Goal: Task Accomplishment & Management: Manage account settings

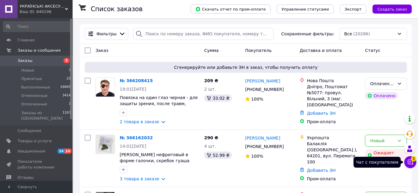
click at [412, 161] on span "3" at bounding box center [413, 158] width 5 height 5
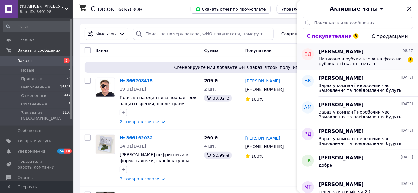
click at [357, 61] on span "Написано в рубчик але ж на фото не рубчик а сітка то і питаю" at bounding box center [362, 62] width 86 height 10
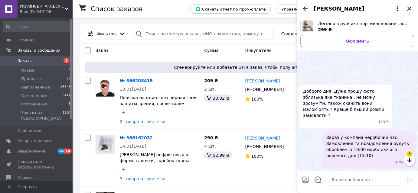
scroll to position [144, 0]
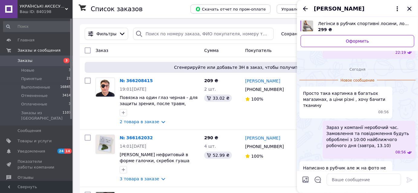
click at [411, 8] on icon "Закрыть" at bounding box center [409, 8] width 7 height 7
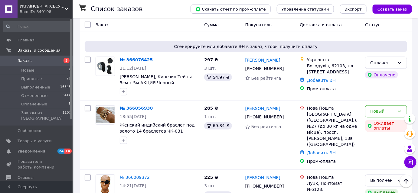
scroll to position [303, 0]
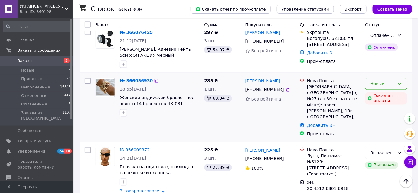
click at [382, 81] on div "Новый" at bounding box center [382, 84] width 25 height 7
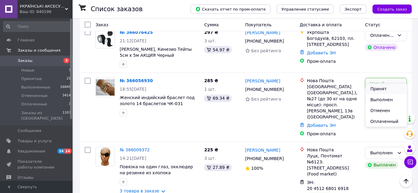
click at [383, 90] on li "Принят" at bounding box center [386, 88] width 41 height 11
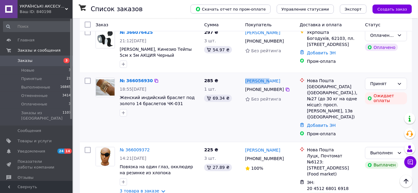
drag, startPoint x: 274, startPoint y: 71, endPoint x: 244, endPoint y: 75, distance: 30.4
click at [244, 76] on div "Алиса Вей +380 96 123 18 86 Без рейтинга" at bounding box center [270, 108] width 54 height 64
copy link "Алиса Вей"
click at [285, 87] on icon at bounding box center [287, 89] width 5 height 5
drag, startPoint x: 359, startPoint y: 78, endPoint x: 310, endPoint y: 78, distance: 48.7
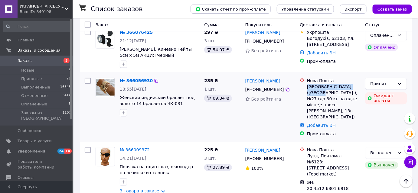
click at [307, 84] on div "Київ (Київська обл.), №27 (до 30 кг на одне місце): просп. Василя Порика, 13в (…" at bounding box center [333, 102] width 53 height 36
copy div "Київ (Київська обл.), №27"
click at [385, 81] on div "Принят" at bounding box center [382, 84] width 25 height 7
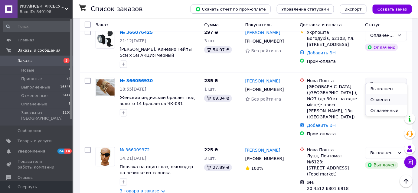
click at [386, 101] on li "Отменен" at bounding box center [386, 99] width 41 height 11
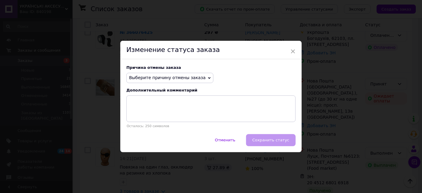
click at [190, 80] on span "Выберите причину отмены заказа" at bounding box center [167, 77] width 77 height 5
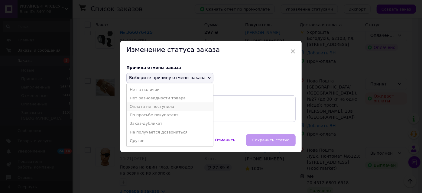
click at [161, 107] on li "Оплата не поступила" at bounding box center [170, 107] width 87 height 8
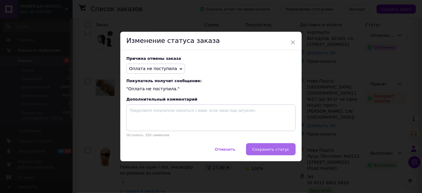
click at [264, 146] on button "Сохранить статус" at bounding box center [271, 149] width 50 height 12
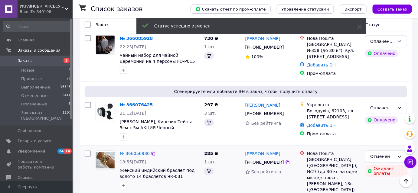
scroll to position [369, 0]
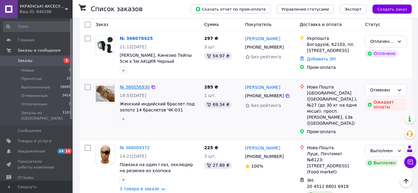
click at [135, 85] on link "№ 366056930" at bounding box center [135, 87] width 30 height 5
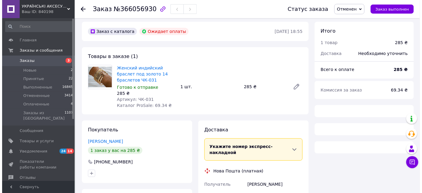
scroll to position [121, 0]
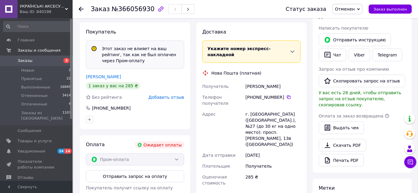
click at [176, 98] on span "Добавить отзыв" at bounding box center [167, 97] width 36 height 5
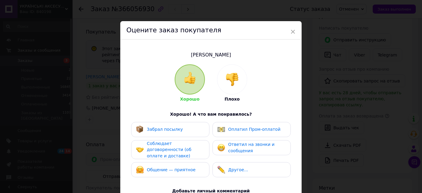
click at [233, 85] on img at bounding box center [232, 79] width 13 height 13
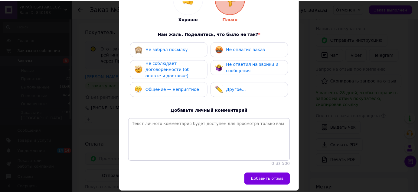
scroll to position [82, 0]
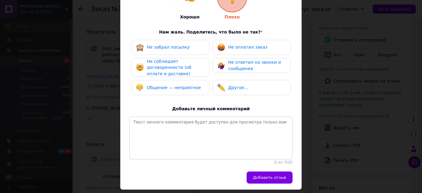
click at [257, 47] on span "Не оплатил заказ" at bounding box center [247, 47] width 39 height 5
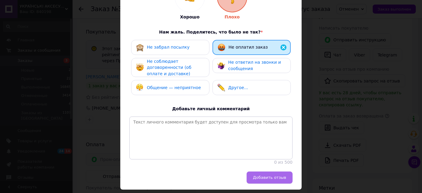
click at [272, 180] on span "Добавить отзыв" at bounding box center [269, 177] width 33 height 5
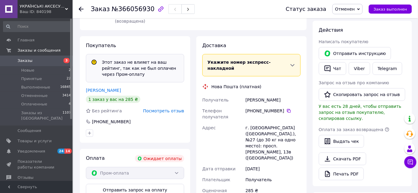
scroll to position [93, 0]
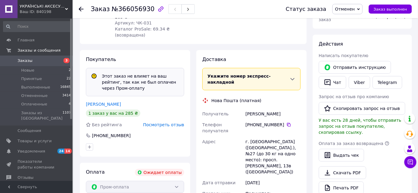
click at [27, 61] on span "Заказы" at bounding box center [25, 60] width 15 height 5
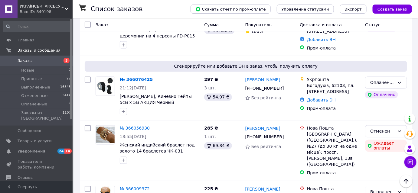
scroll to position [330, 0]
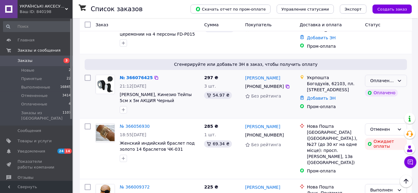
click at [392, 78] on div "Оплаченный" at bounding box center [382, 81] width 25 height 7
click at [379, 78] on li "Принят" at bounding box center [386, 79] width 41 height 11
drag, startPoint x: 271, startPoint y: 65, endPoint x: 244, endPoint y: 65, distance: 27.2
click at [244, 73] on div "Андрій Яровий +380 98 396 00 21 Без рейтинга" at bounding box center [270, 95] width 54 height 44
copy link "Андрій Яровий"
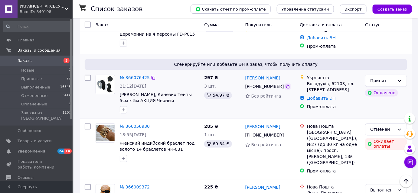
click at [285, 84] on icon at bounding box center [287, 86] width 5 height 5
click at [321, 75] on div "Укрпошта" at bounding box center [333, 78] width 53 height 6
copy div "Укрпошта"
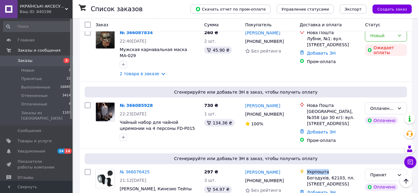
scroll to position [220, 0]
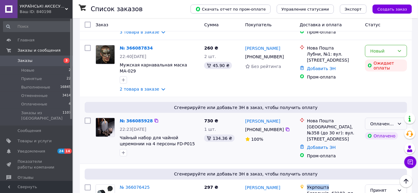
click at [391, 121] on div "Оплаченный" at bounding box center [382, 124] width 25 height 7
click at [387, 123] on li "Принят" at bounding box center [386, 125] width 41 height 11
drag, startPoint x: 263, startPoint y: 110, endPoint x: 245, endPoint y: 108, distance: 18.0
click at [245, 117] on div "Ольга Велігора" at bounding box center [270, 121] width 51 height 8
copy link "Ольга Велігора"
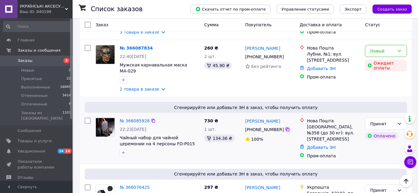
click at [285, 127] on icon at bounding box center [287, 129] width 5 height 5
drag, startPoint x: 323, startPoint y: 117, endPoint x: 308, endPoint y: 116, distance: 15.5
click at [308, 124] on div "Київ, №358 (до 30 кг): вул. Січових Стрільців, 60" at bounding box center [333, 133] width 53 height 18
copy div "Київ, №358"
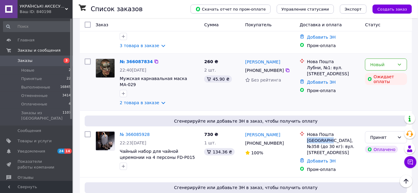
scroll to position [192, 0]
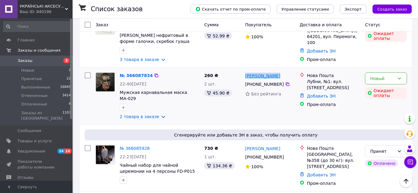
drag, startPoint x: 278, startPoint y: 69, endPoint x: 246, endPoint y: 69, distance: 31.8
click at [246, 72] on div "Олеся Бородай" at bounding box center [270, 76] width 51 height 8
copy link "Олеся Бородай"
drag, startPoint x: 155, startPoint y: 107, endPoint x: 165, endPoint y: 108, distance: 10.1
click at [155, 114] on link "2 товара в заказе" at bounding box center [140, 116] width 40 height 5
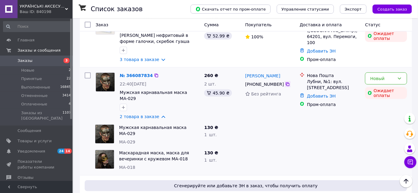
click at [285, 82] on icon at bounding box center [287, 84] width 5 height 5
drag, startPoint x: 329, startPoint y: 75, endPoint x: 308, endPoint y: 74, distance: 20.9
click at [308, 79] on div "Лубни, №1: вул. Фабрична, 7" at bounding box center [333, 85] width 53 height 12
click at [402, 74] on div "Новый" at bounding box center [386, 79] width 42 height 12
drag, startPoint x: 386, startPoint y: 106, endPoint x: 367, endPoint y: 106, distance: 19.7
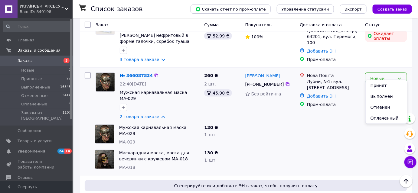
click at [386, 106] on li "Отменен" at bounding box center [386, 107] width 41 height 11
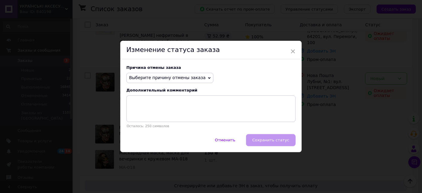
click at [191, 81] on span "Выберите причину отмены заказа" at bounding box center [169, 78] width 87 height 10
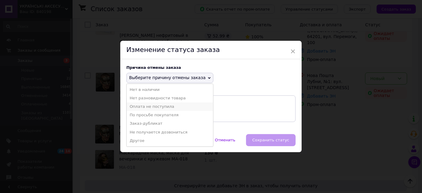
click at [156, 107] on li "Оплата не поступила" at bounding box center [170, 107] width 87 height 8
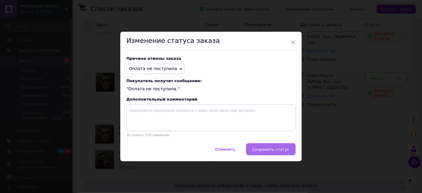
click at [272, 148] on span "Сохранить статус" at bounding box center [271, 149] width 37 height 5
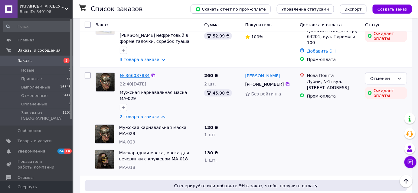
click at [137, 73] on link "№ 366087834" at bounding box center [135, 75] width 30 height 5
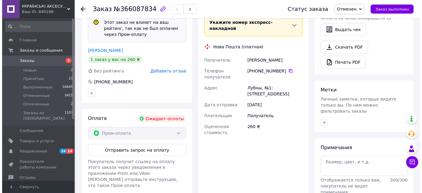
scroll to position [220, 0]
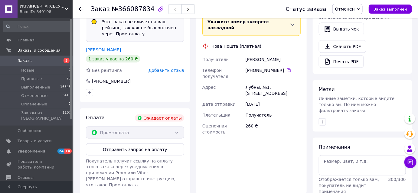
click at [179, 68] on span "Добавить отзыв" at bounding box center [167, 70] width 36 height 5
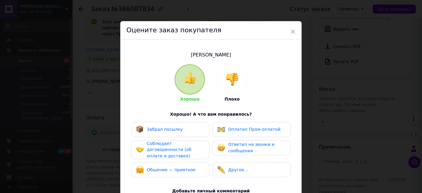
click at [231, 81] on img at bounding box center [232, 79] width 13 height 13
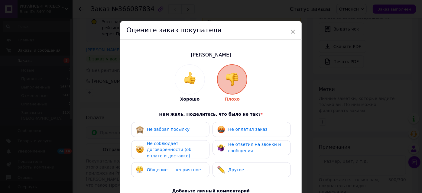
click at [246, 132] on div "Не оплатил заказ" at bounding box center [247, 129] width 39 height 6
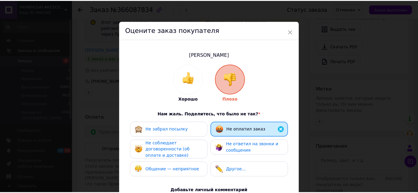
scroll to position [106, 0]
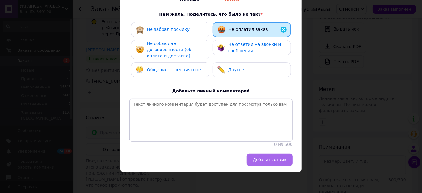
click at [274, 165] on button "Добавить отзыв" at bounding box center [270, 160] width 46 height 12
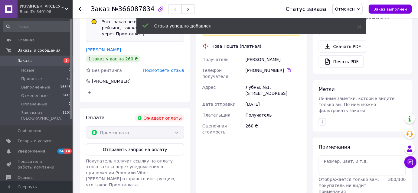
click at [83, 8] on icon at bounding box center [81, 9] width 5 height 5
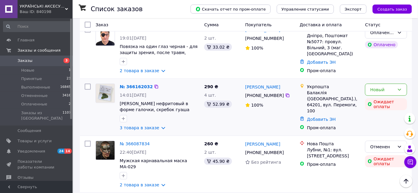
scroll to position [110, 0]
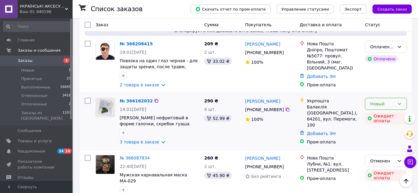
click at [399, 102] on icon at bounding box center [399, 104] width 5 height 5
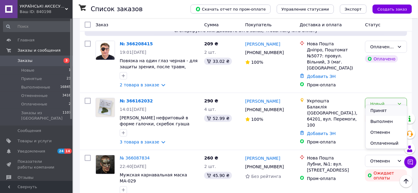
click at [385, 108] on li "Принят" at bounding box center [386, 110] width 41 height 11
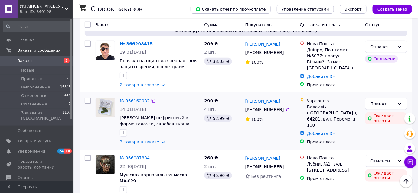
drag, startPoint x: 277, startPoint y: 96, endPoint x: 245, endPoint y: 95, distance: 31.8
click at [245, 97] on div "Інна Цурпікова" at bounding box center [270, 101] width 51 height 8
copy link "Інна Цурпікова"
click at [286, 108] on icon at bounding box center [288, 110] width 4 height 4
click at [319, 98] on div "Укрпошта" at bounding box center [333, 101] width 53 height 6
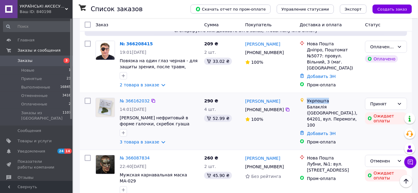
click at [319, 98] on div "Укрпошта" at bounding box center [333, 101] width 53 height 6
copy div "Укрпошта"
drag, startPoint x: 155, startPoint y: 136, endPoint x: 171, endPoint y: 128, distance: 17.7
click at [155, 140] on link "3 товара в заказе" at bounding box center [140, 142] width 40 height 5
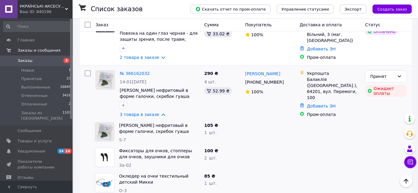
scroll to position [165, 0]
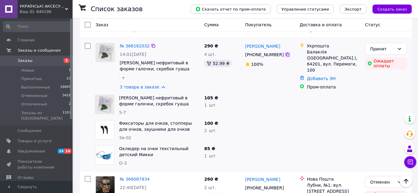
click at [285, 52] on icon at bounding box center [287, 54] width 5 height 5
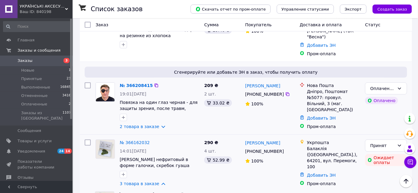
scroll to position [55, 0]
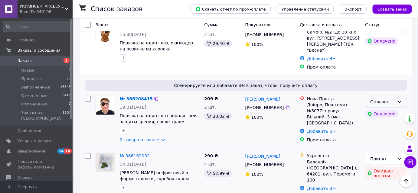
click at [393, 99] on div "Оплаченный" at bounding box center [382, 102] width 25 height 7
click at [389, 108] on li "Принят" at bounding box center [386, 108] width 41 height 11
click at [154, 138] on link "2 товара в заказе" at bounding box center [140, 140] width 40 height 5
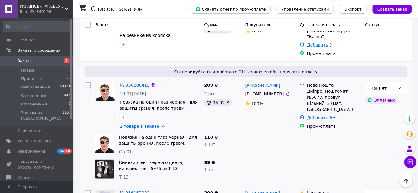
scroll to position [82, 0]
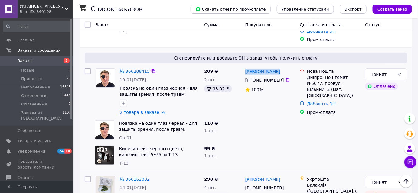
drag, startPoint x: 282, startPoint y: 64, endPoint x: 244, endPoint y: 65, distance: 37.2
click at [244, 66] on div "Ольга Гасевич +380 95 733 31 91 100%" at bounding box center [270, 92] width 54 height 52
click at [285, 78] on icon at bounding box center [287, 80] width 5 height 5
drag, startPoint x: 358, startPoint y: 70, endPoint x: 308, endPoint y: 71, distance: 49.9
click at [308, 74] on div "Дніпро, Поштомат №5077: провул. Вільний, 3 (маг. АТБ)" at bounding box center [333, 86] width 53 height 24
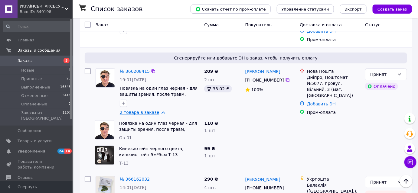
click at [157, 110] on link "2 товара в заказе" at bounding box center [140, 112] width 40 height 5
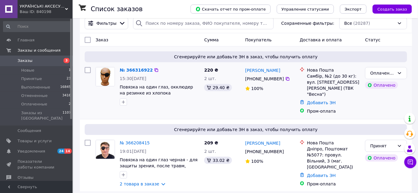
scroll to position [0, 0]
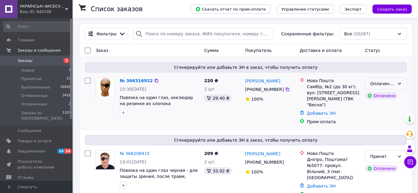
click at [384, 82] on div "Оплаченный" at bounding box center [382, 83] width 25 height 7
click at [381, 98] on li "Принят" at bounding box center [386, 96] width 41 height 11
drag, startPoint x: 277, startPoint y: 80, endPoint x: 247, endPoint y: 82, distance: 30.6
click at [247, 82] on div "Юрій Кірічков" at bounding box center [270, 81] width 51 height 8
click at [285, 91] on icon at bounding box center [287, 89] width 5 height 5
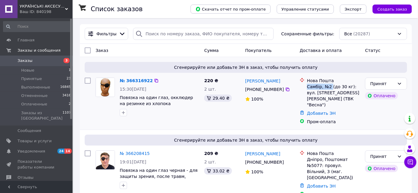
drag, startPoint x: 331, startPoint y: 86, endPoint x: 308, endPoint y: 87, distance: 23.0
click at [308, 87] on div "Самбір, №2 (до 30 кг): вул. Б. Хмельницького, 12 (ТВК "Весна")" at bounding box center [333, 96] width 53 height 24
click at [39, 139] on span "Товары и услуги" at bounding box center [35, 141] width 34 height 5
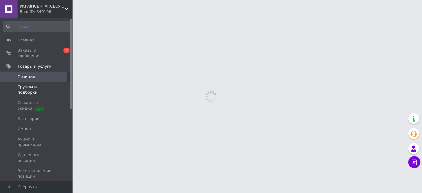
click at [44, 84] on span "Группы и подборки" at bounding box center [37, 89] width 38 height 11
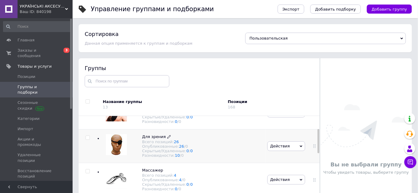
scroll to position [55, 0]
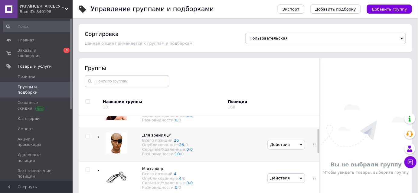
click at [155, 138] on span "Для зрения" at bounding box center [154, 135] width 24 height 5
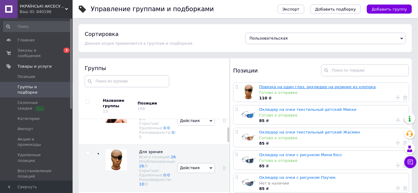
click at [323, 87] on link "Повязка на один глаз, окклюдер на резинке из хлопока" at bounding box center [317, 87] width 117 height 5
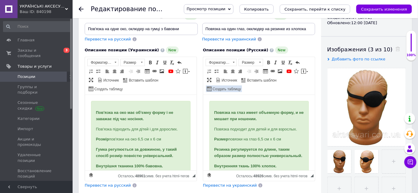
scroll to position [55, 0]
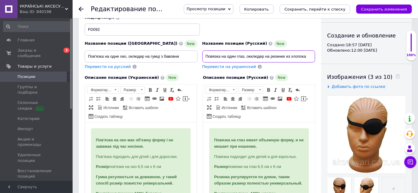
click at [300, 56] on input "Повязка на один глаз, окклюдер на резинке из хлопока" at bounding box center [258, 57] width 113 height 12
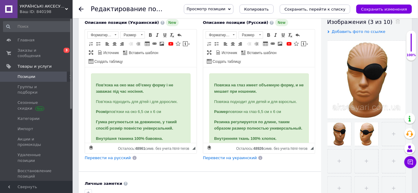
scroll to position [82, 0]
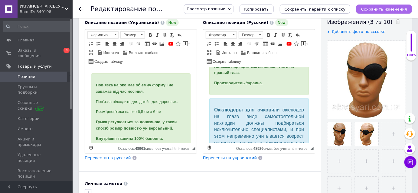
type input "Повязка на один глаз, окклюдер на резинке из хлопка"
click at [394, 8] on icon "Сохранить изменения" at bounding box center [384, 9] width 46 height 5
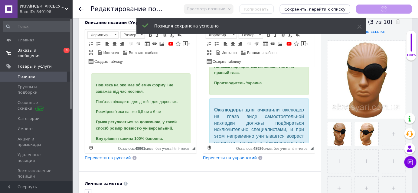
scroll to position [99, 0]
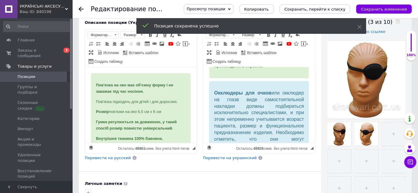
click at [54, 6] on span "УКРАЇНСЬКІ АКСЕСУАРИ" at bounding box center [42, 6] width 45 height 5
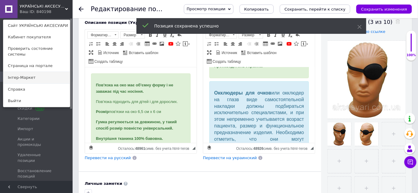
click at [49, 75] on link "Інтер-Маркет" at bounding box center [36, 77] width 67 height 11
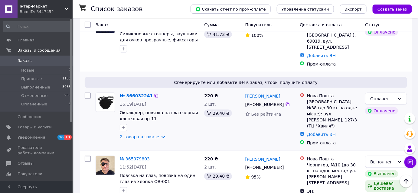
scroll to position [220, 0]
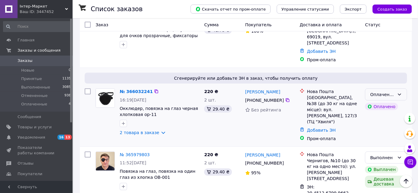
click at [385, 91] on div "Оплаченный" at bounding box center [382, 94] width 25 height 7
click at [385, 79] on li "Принят" at bounding box center [386, 83] width 41 height 11
drag, startPoint x: 273, startPoint y: 66, endPoint x: 244, endPoint y: 67, distance: 28.7
click at [244, 86] on div "Алена Мукан +380 96 578 60 22 Без рейтинга" at bounding box center [270, 115] width 54 height 58
copy link "Алена Мукан"
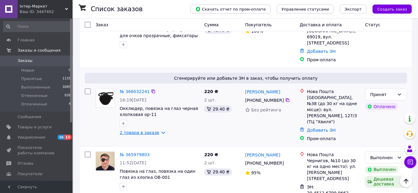
click at [156, 130] on link "2 товара в заказе" at bounding box center [140, 132] width 40 height 5
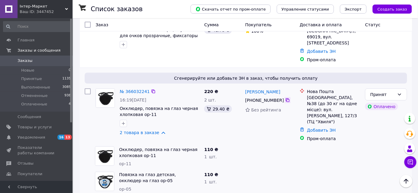
click at [285, 98] on icon at bounding box center [287, 100] width 5 height 5
drag, startPoint x: 331, startPoint y: 75, endPoint x: 307, endPoint y: 75, distance: 23.6
click at [307, 95] on div "Одеса, №38 (до 30 кг на одне місце): вул. Семена Палія, 127/3 (ТЦ "Хвиля")" at bounding box center [333, 110] width 53 height 30
copy div "Одеса, №38"
click at [156, 130] on link "2 товара в заказе" at bounding box center [140, 132] width 40 height 5
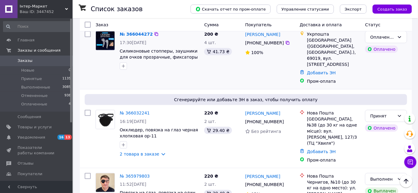
scroll to position [137, 0]
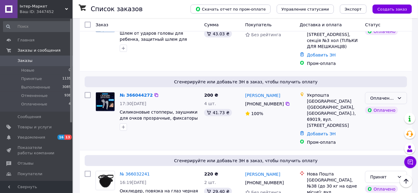
click at [388, 95] on div "Оплаченный" at bounding box center [382, 98] width 25 height 7
click at [381, 98] on li "Принят" at bounding box center [386, 98] width 41 height 11
drag, startPoint x: 273, startPoint y: 81, endPoint x: 243, endPoint y: 80, distance: 29.7
click at [245, 92] on div "Ірина Іванова" at bounding box center [270, 96] width 51 height 8
copy link "Ірина Іванова"
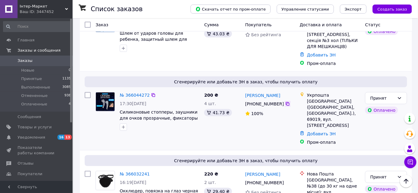
click at [285, 102] on icon at bounding box center [287, 104] width 5 height 5
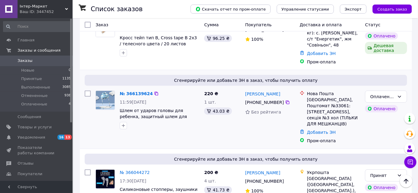
scroll to position [55, 0]
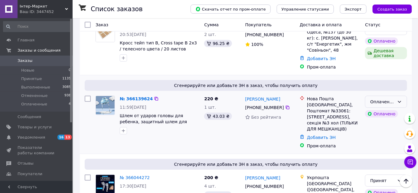
click at [383, 99] on div "Оплаченный" at bounding box center [382, 102] width 25 height 7
click at [381, 107] on li "Принят" at bounding box center [386, 108] width 41 height 11
drag, startPoint x: 275, startPoint y: 93, endPoint x: 246, endPoint y: 93, distance: 28.7
click at [246, 95] on div "Эвелина Евдокимова" at bounding box center [270, 99] width 51 height 8
copy link "Эвелина Евдокимова"
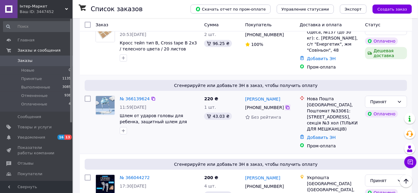
click at [285, 105] on icon at bounding box center [287, 107] width 5 height 5
drag, startPoint x: 358, startPoint y: 97, endPoint x: 307, endPoint y: 97, distance: 50.2
click at [307, 102] on div "Одеса, Поштомат №33061: Люстдорфська дорога, 90, секція №3 хол (ТІЛЬКИ ДЛЯ МЕШК…" at bounding box center [333, 117] width 53 height 30
copy div "Одеса, Поштомат №33061"
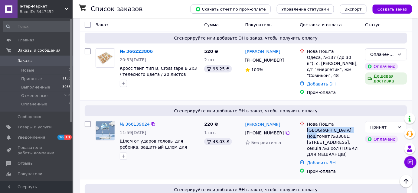
scroll to position [0, 0]
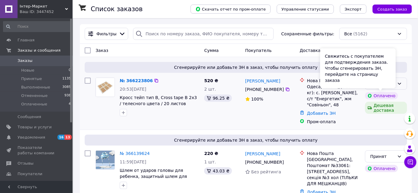
drag, startPoint x: 384, startPoint y: 84, endPoint x: 402, endPoint y: 83, distance: 18.5
click at [385, 84] on div "Свяжитесь с покупателем для подтверждения заказа. Чтобы сгенерировать ЭН, перей…" at bounding box center [358, 68] width 76 height 40
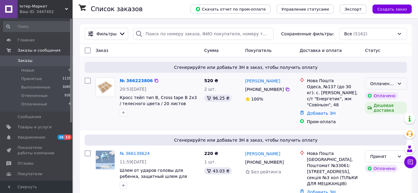
click at [402, 83] on div "Оплаченный" at bounding box center [386, 84] width 42 height 12
click at [386, 93] on li "Принят" at bounding box center [386, 96] width 41 height 11
drag, startPoint x: 260, startPoint y: 81, endPoint x: 245, endPoint y: 81, distance: 14.2
click at [245, 81] on div "ирина зайчик" at bounding box center [270, 81] width 51 height 8
copy link "ирина зайчик"
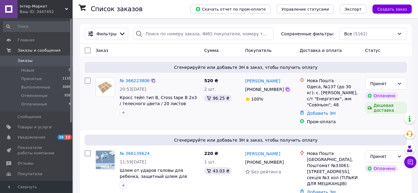
click at [285, 91] on icon at bounding box center [287, 89] width 5 height 5
drag, startPoint x: 333, startPoint y: 86, endPoint x: 306, endPoint y: 87, distance: 26.9
click at [306, 87] on div "Нова Пошта Одеса, №137 (до 30 кг): с. Лиманка, с/т "Енергетик", жм "Совіньон", …" at bounding box center [334, 93] width 56 height 30
copy div "Одеса, №137"
